Goal: Task Accomplishment & Management: Complete application form

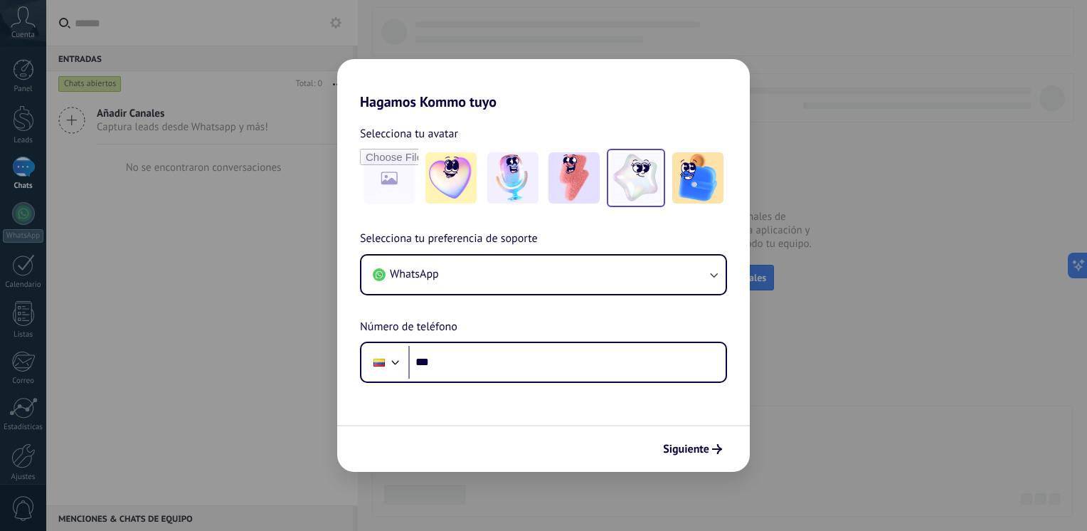
click at [616, 183] on img at bounding box center [635, 177] width 51 height 51
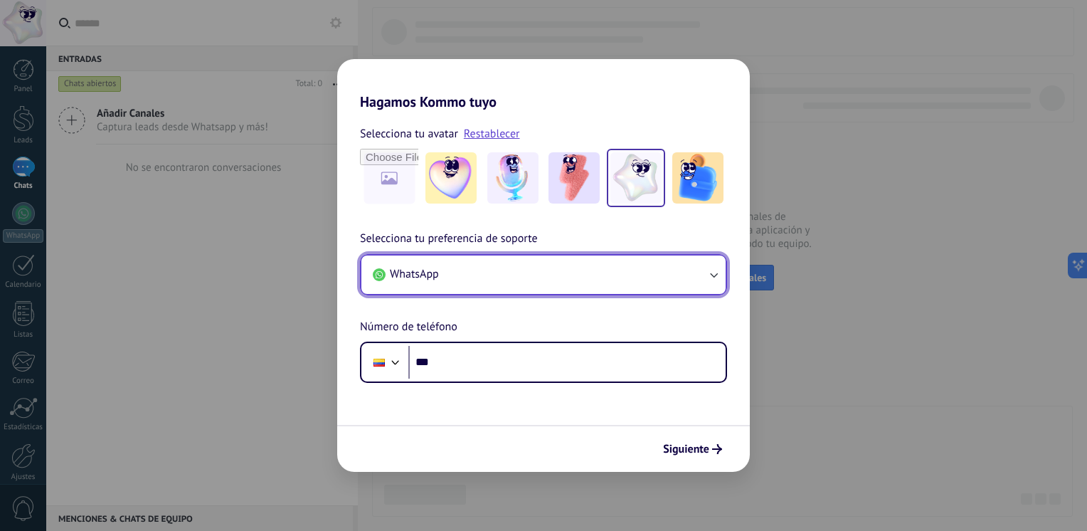
click at [515, 272] on button "WhatsApp" at bounding box center [543, 274] width 364 height 38
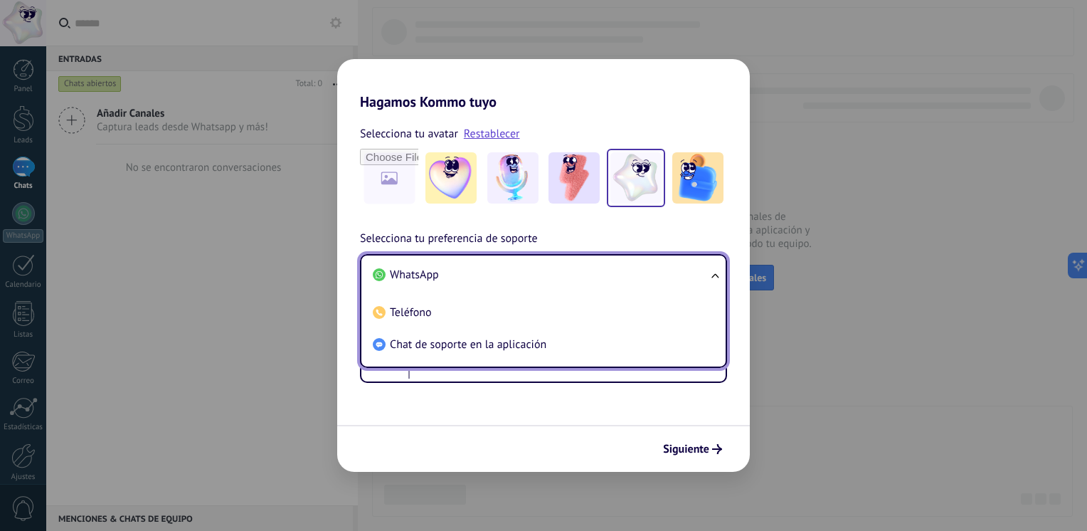
click at [515, 272] on li "WhatsApp" at bounding box center [540, 275] width 347 height 32
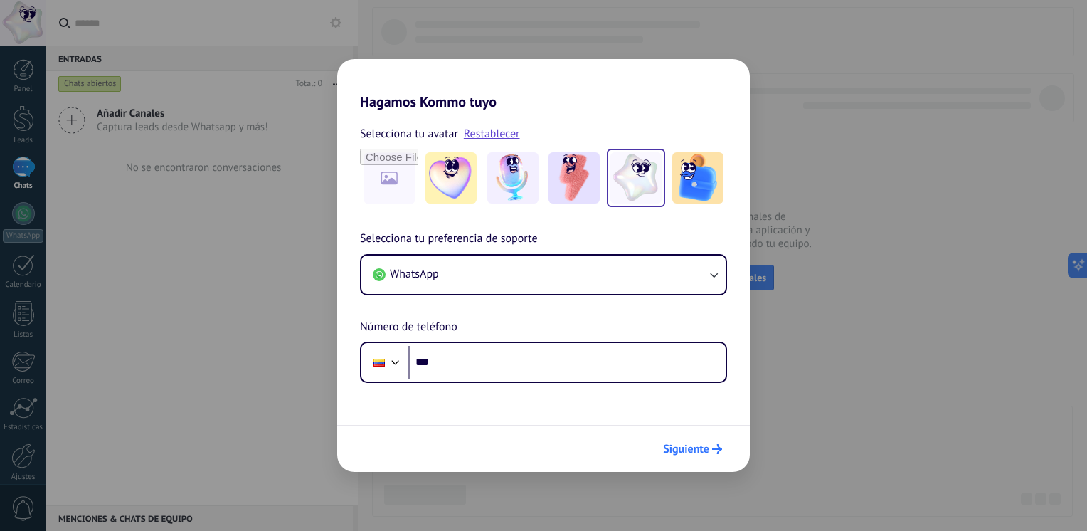
click at [716, 450] on icon "submit" at bounding box center [717, 449] width 10 height 10
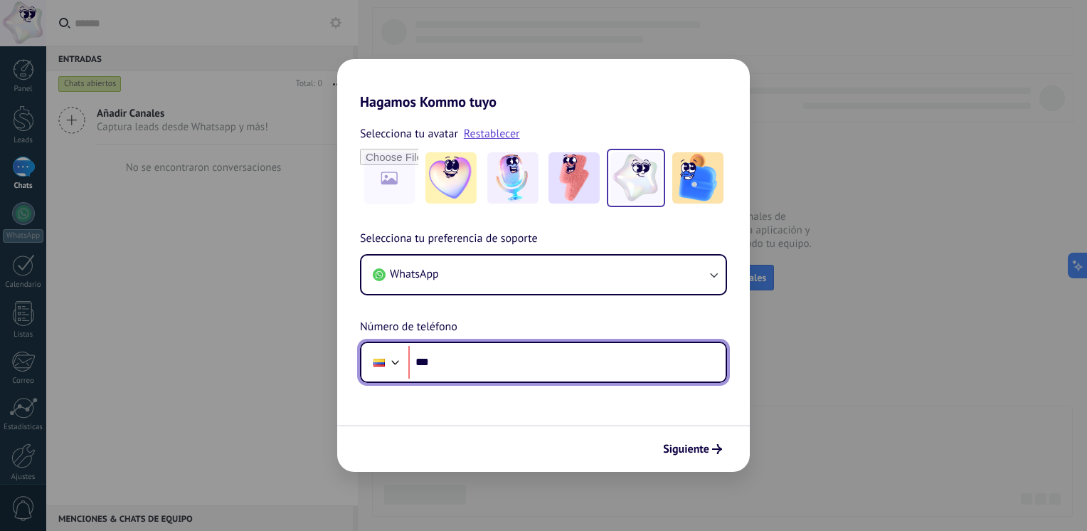
paste input "**********"
type input "**********"
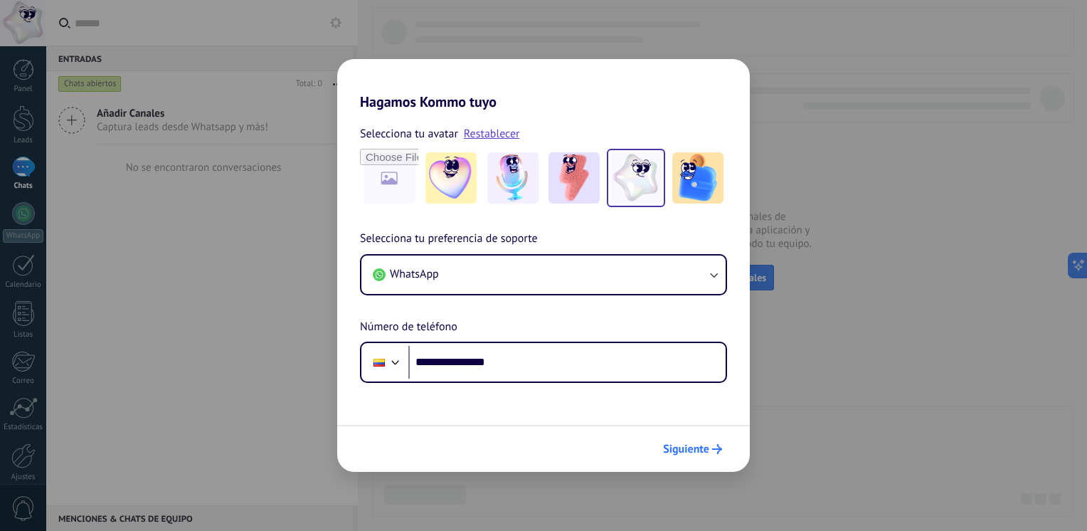
click at [672, 448] on span "Siguiente" at bounding box center [686, 449] width 46 height 10
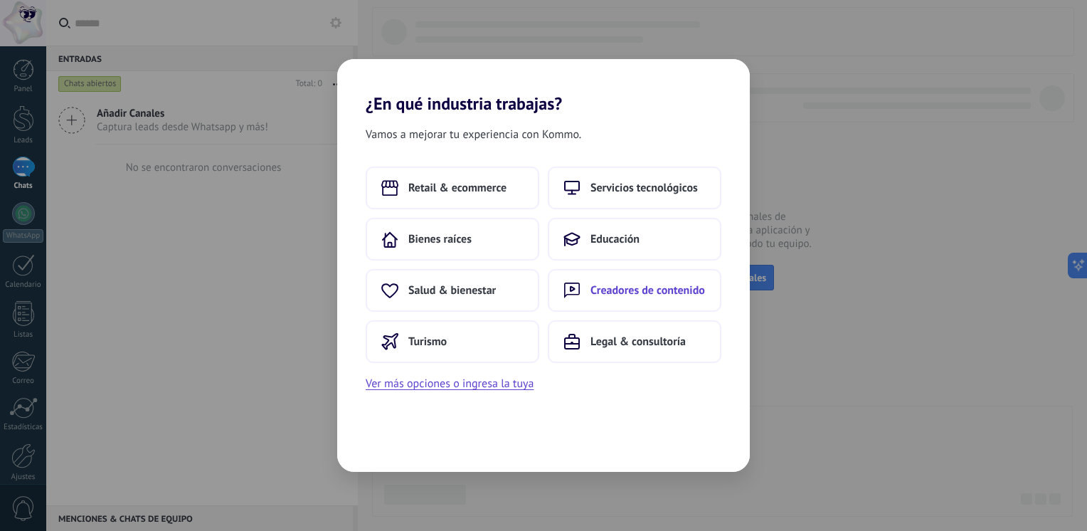
click at [621, 287] on span "Creadores de contenido" at bounding box center [648, 290] width 115 height 14
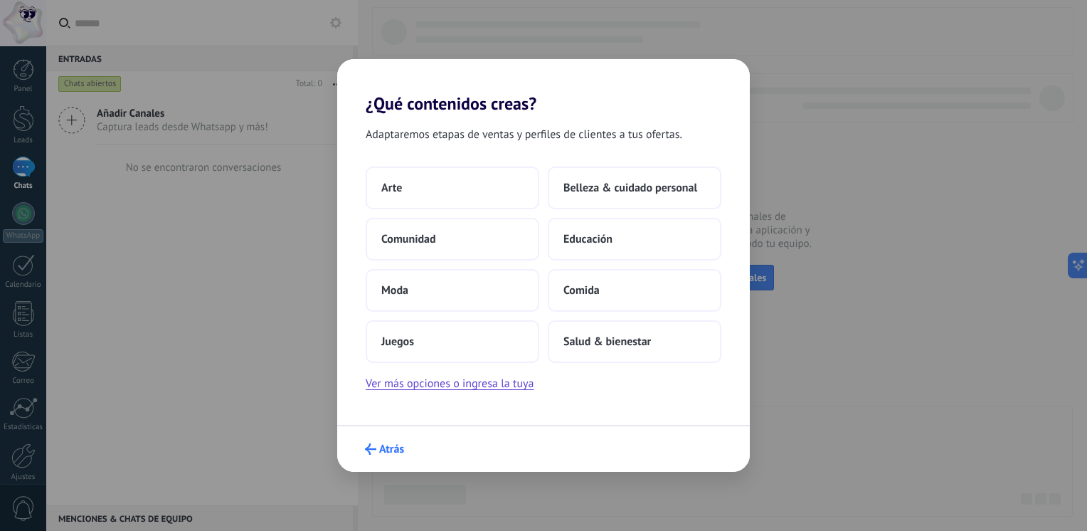
click at [390, 450] on span "Atrás" at bounding box center [391, 449] width 25 height 10
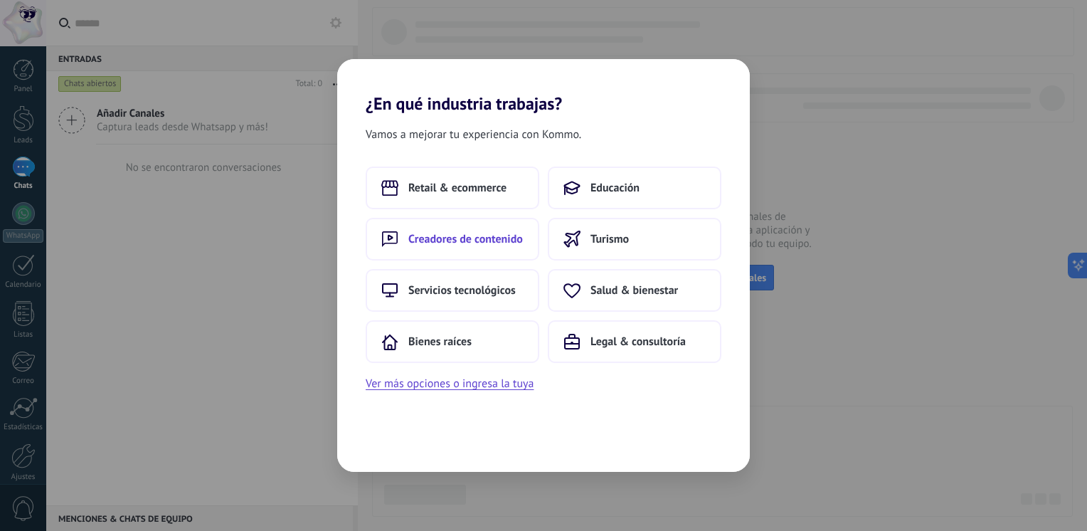
click at [474, 244] on span "Creadores de contenido" at bounding box center [465, 239] width 115 height 14
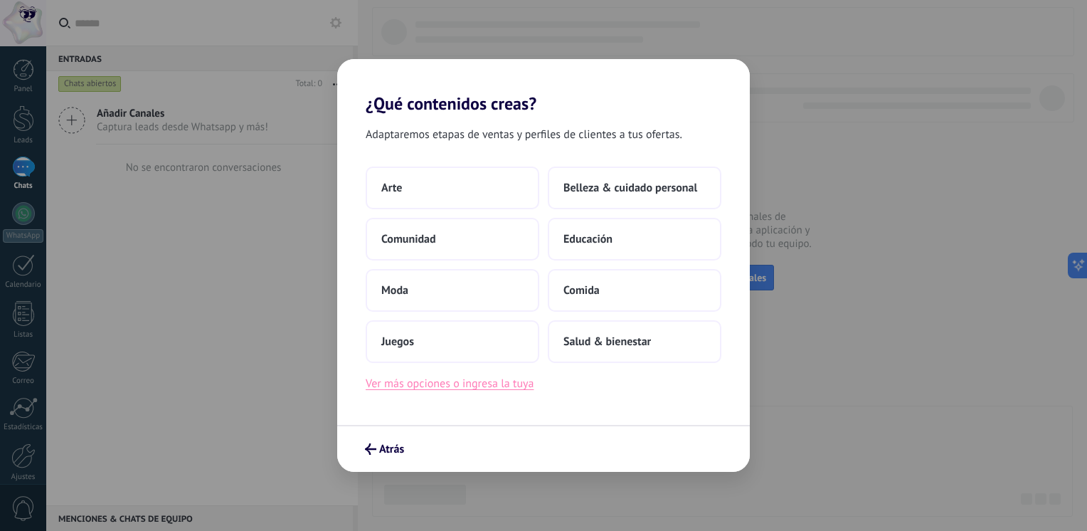
click at [520, 383] on button "Ver más opciones o ingresa la tuya" at bounding box center [450, 383] width 168 height 18
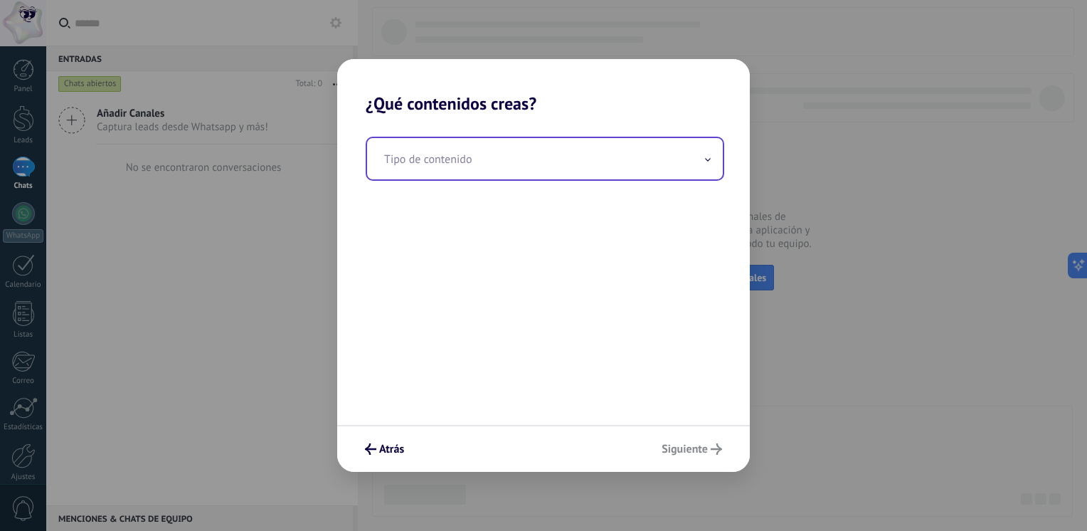
click at [467, 152] on input "text" at bounding box center [545, 158] width 356 height 41
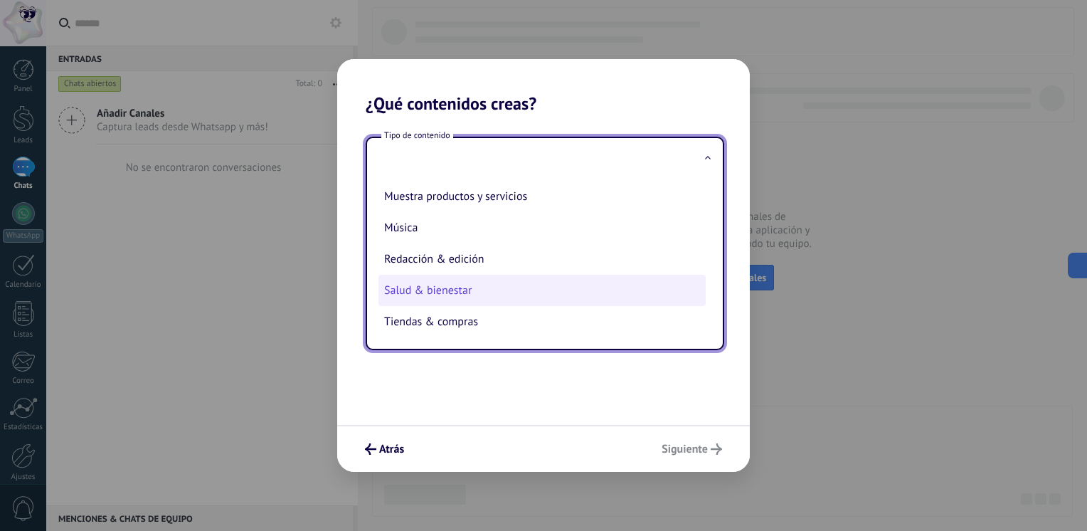
scroll to position [219, 0]
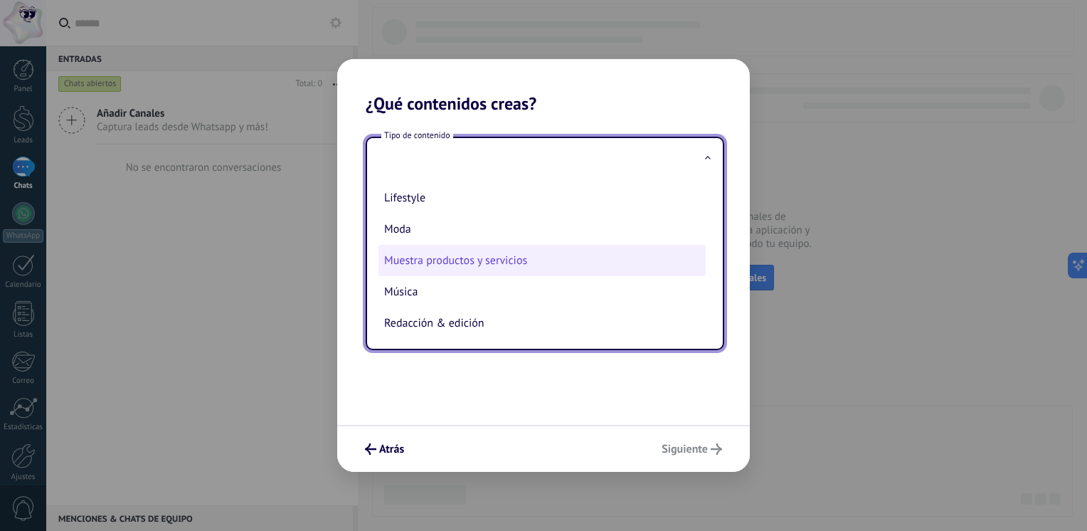
click at [470, 265] on li "Muestra productos y servicios" at bounding box center [542, 260] width 327 height 31
type input "**********"
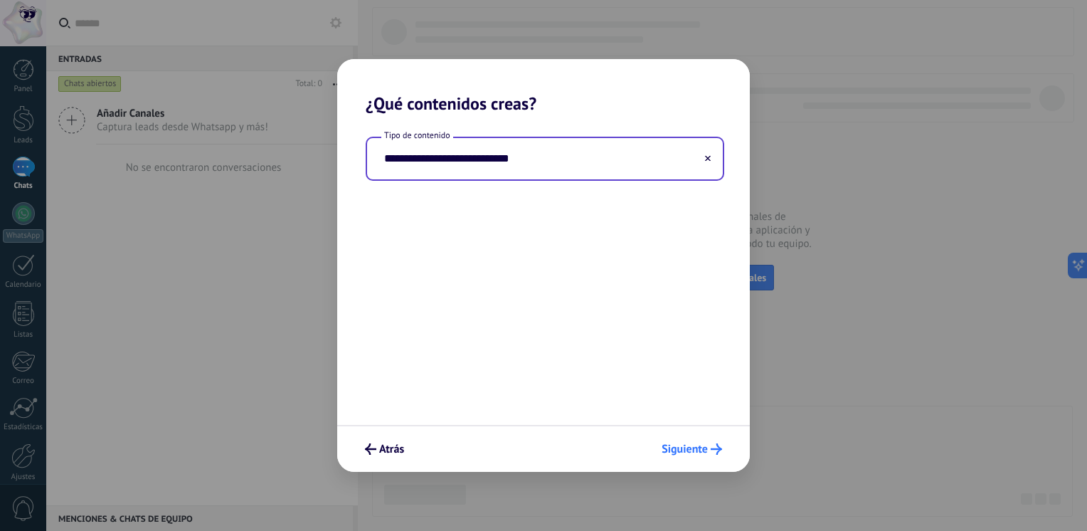
click at [709, 448] on span "Siguiente" at bounding box center [692, 448] width 60 height 11
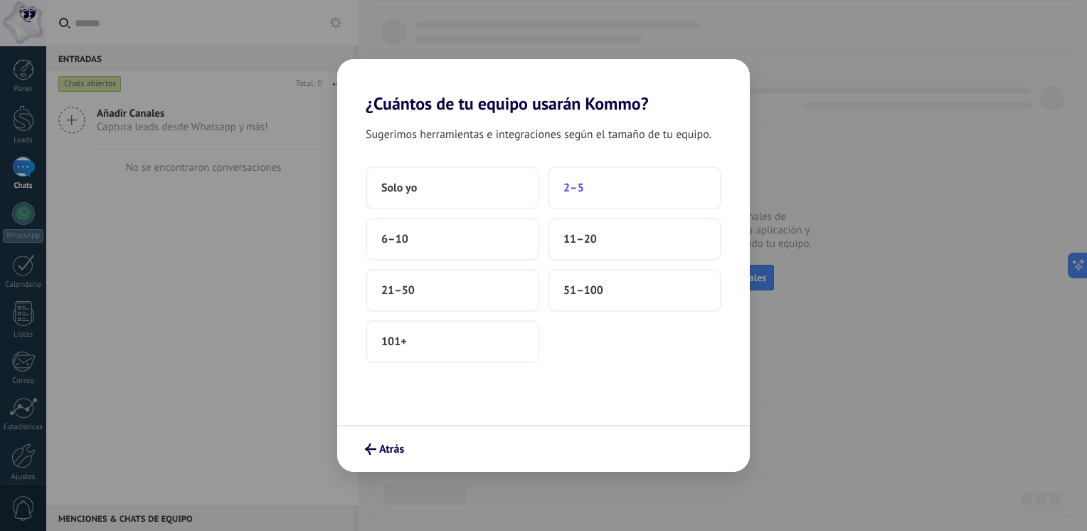
click at [555, 186] on button "2–5" at bounding box center [635, 187] width 174 height 43
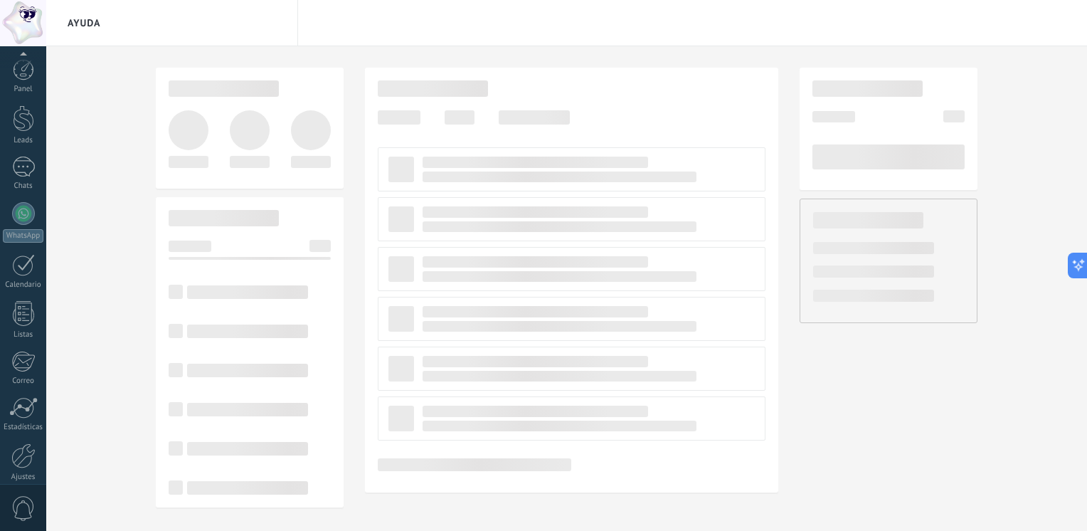
scroll to position [60, 0]
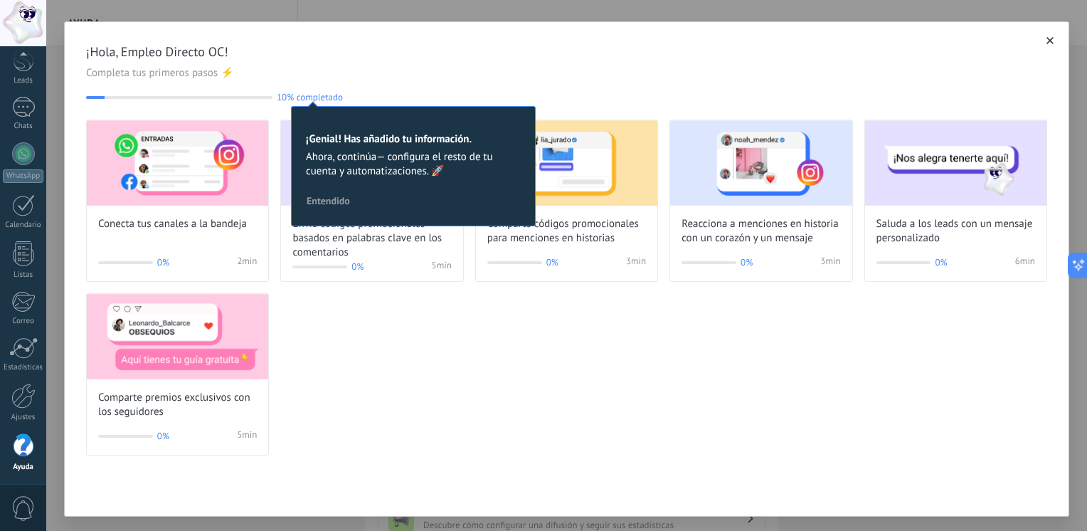
click at [363, 81] on div "¡Hola, Empleo Directo OC! Completa tus primeros pasos ⚡ 10% completado 10 ¡Geni…" at bounding box center [566, 72] width 961 height 59
click at [535, 323] on div "Conecta tus canales a la bandeja 0% 2 min Envía códigos promocionales basados e…" at bounding box center [566, 288] width 961 height 336
click at [324, 198] on span "Entendido" at bounding box center [328, 201] width 43 height 10
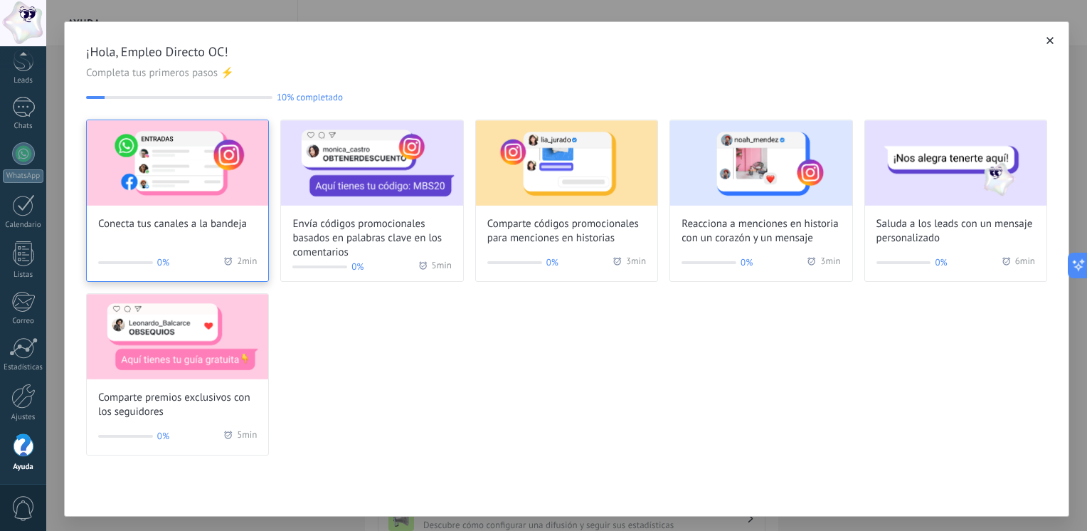
click at [171, 183] on img at bounding box center [177, 162] width 181 height 85
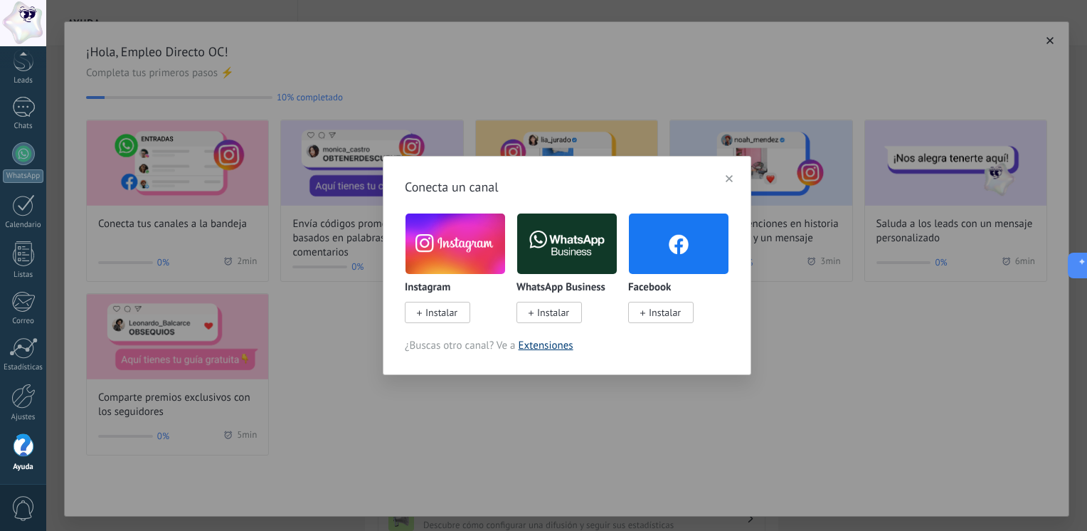
click at [556, 346] on link "Extensiones" at bounding box center [546, 346] width 55 height 14
